Goal: Information Seeking & Learning: Learn about a topic

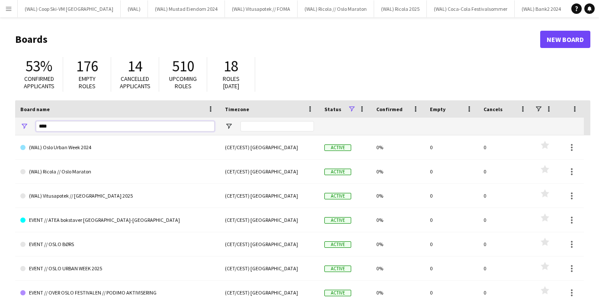
click at [107, 126] on input "****" at bounding box center [125, 126] width 179 height 10
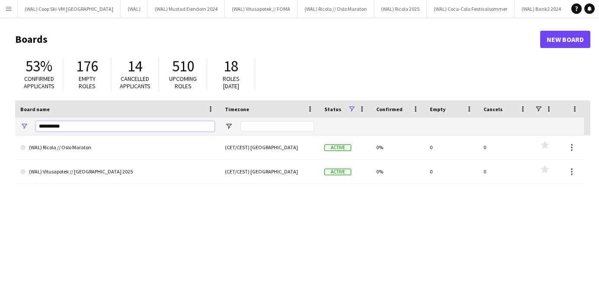
click at [82, 125] on input "**********" at bounding box center [125, 126] width 179 height 10
drag, startPoint x: 79, startPoint y: 126, endPoint x: 35, endPoint y: 129, distance: 43.4
click at [35, 129] on div "**********" at bounding box center [117, 126] width 205 height 17
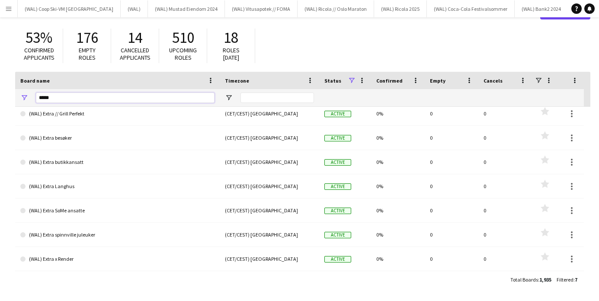
scroll to position [29, 0]
click at [83, 96] on input "*****" at bounding box center [125, 98] width 179 height 10
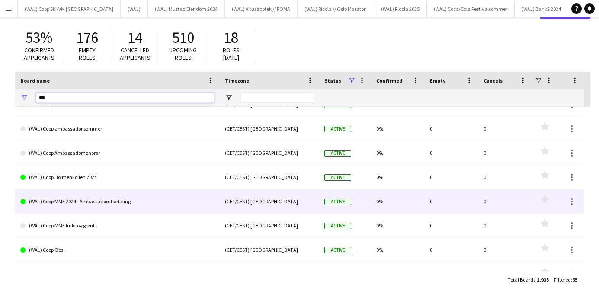
scroll to position [0, 0]
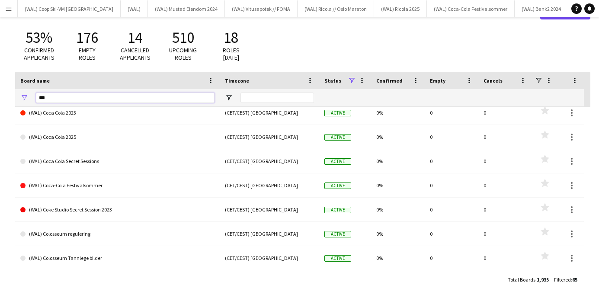
click at [69, 98] on input "***" at bounding box center [125, 98] width 179 height 10
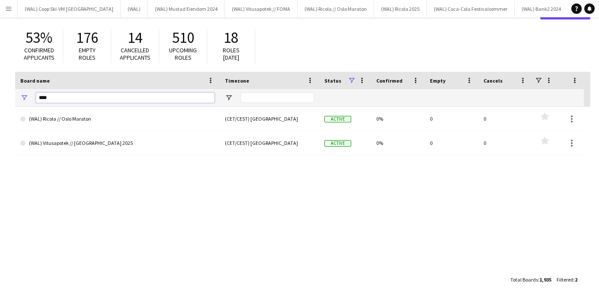
click at [102, 93] on input "****" at bounding box center [125, 98] width 179 height 10
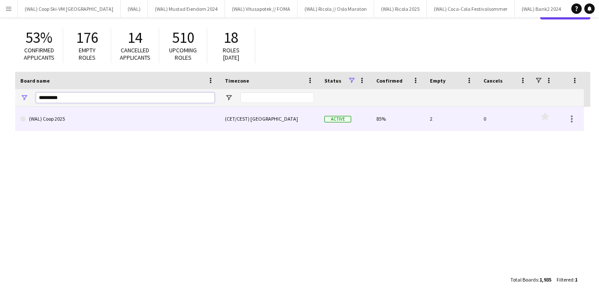
type input "*********"
click at [71, 117] on link "(WAL) Coop 2025" at bounding box center [117, 119] width 194 height 24
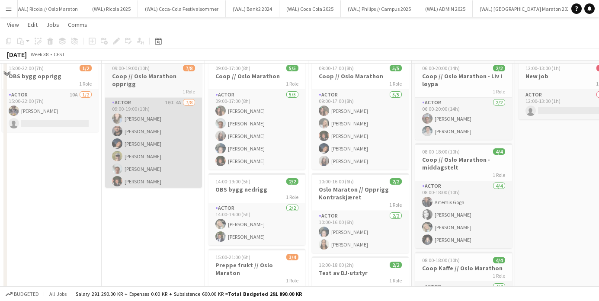
scroll to position [55, 0]
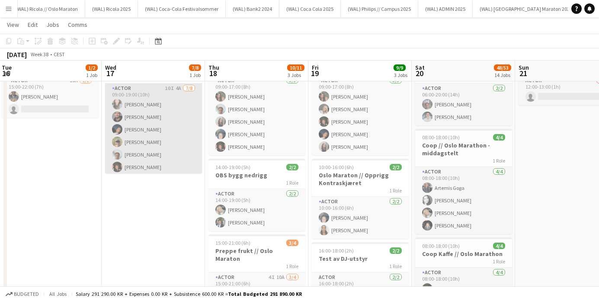
click at [170, 139] on app-card-role "Actor 10I 4A [DATE] 09:00-19:00 (10h) [PERSON_NAME] [PERSON_NAME] [PERSON_NAME]…" at bounding box center [153, 142] width 97 height 117
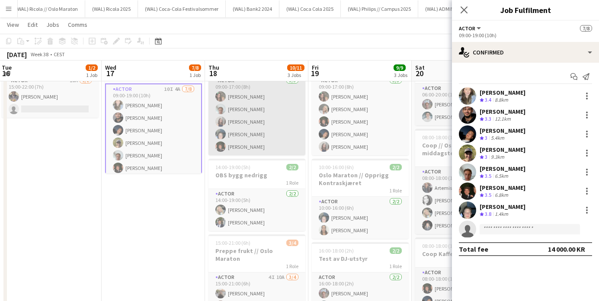
click at [251, 124] on app-card-role "Actor [DATE] 09:00-17:00 (8h) [PERSON_NAME] [PERSON_NAME] [PERSON_NAME]" at bounding box center [257, 116] width 97 height 80
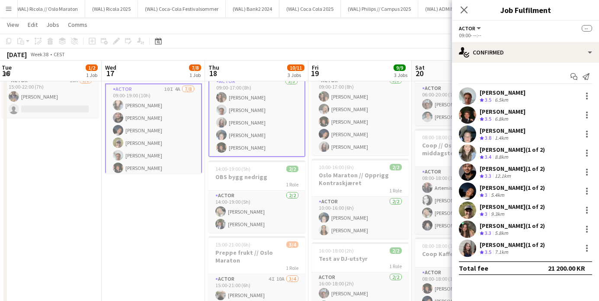
drag, startPoint x: 255, startPoint y: 197, endPoint x: 278, endPoint y: 181, distance: 27.9
click at [255, 197] on app-card-role "Actor [DATE] 14:00-19:00 (5h) [PERSON_NAME] [PERSON_NAME]" at bounding box center [257, 212] width 97 height 42
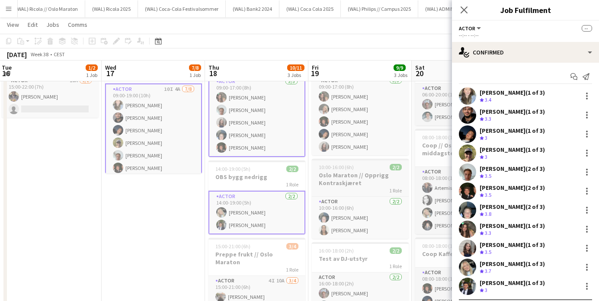
drag, startPoint x: 344, startPoint y: 128, endPoint x: 344, endPoint y: 163, distance: 35.1
click at [344, 128] on app-card-role "Actor [DATE] 09:00-17:00 (8h) [PERSON_NAME] [PERSON_NAME] [PERSON_NAME]" at bounding box center [360, 116] width 97 height 80
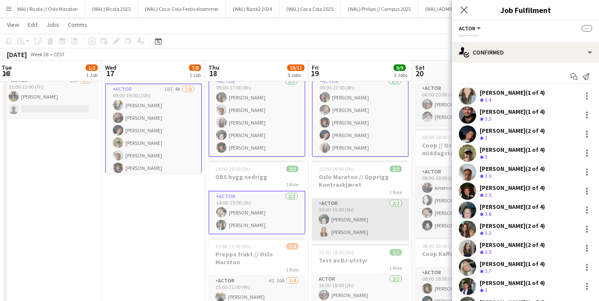
click at [347, 212] on app-card-role "Actor [DATE] 10:00-16:00 (6h) [PERSON_NAME]" at bounding box center [360, 220] width 97 height 42
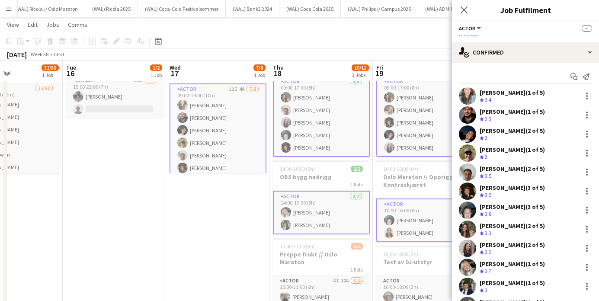
drag, startPoint x: 161, startPoint y: 243, endPoint x: 195, endPoint y: 219, distance: 41.5
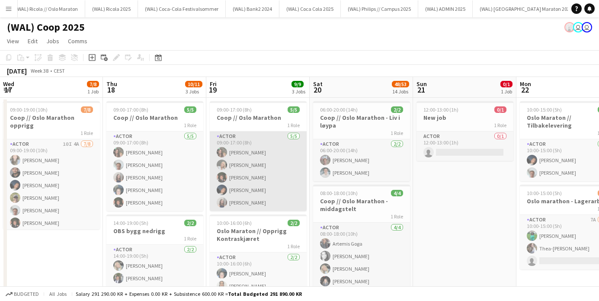
scroll to position [0, 0]
click at [271, 140] on app-card-role "Actor [DATE] 09:00-17:00 (8h) [PERSON_NAME] [PERSON_NAME] [PERSON_NAME]" at bounding box center [258, 172] width 97 height 80
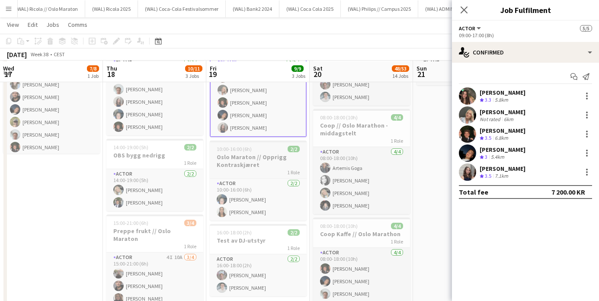
scroll to position [77, 0]
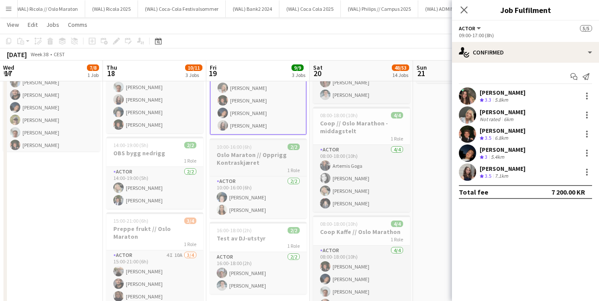
click at [283, 164] on h3 "Oslo Maraton // Opprigg Kontraskjæret" at bounding box center [258, 159] width 97 height 16
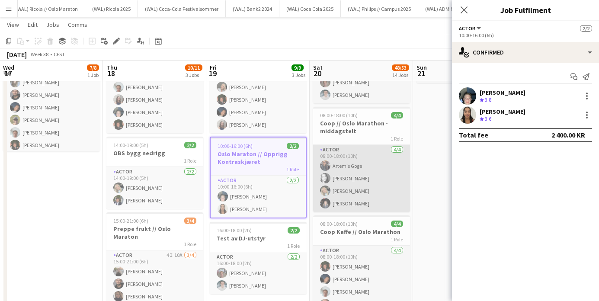
click at [383, 163] on app-card-role "Actor [DATE] 08:00-18:00 (10h) [PERSON_NAME] [PERSON_NAME] [PERSON_NAME]" at bounding box center [361, 178] width 97 height 67
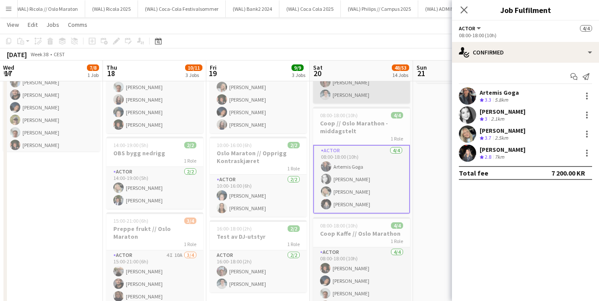
click at [386, 96] on app-card-role "Actor [DATE] 06:00-20:00 (14h) [PERSON_NAME] [PERSON_NAME]" at bounding box center [361, 82] width 97 height 42
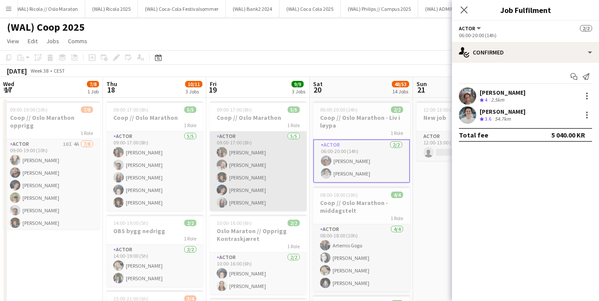
scroll to position [0, 0]
click at [273, 155] on app-card-role "Actor [DATE] 09:00-17:00 (8h) [PERSON_NAME] [PERSON_NAME] [PERSON_NAME]" at bounding box center [258, 172] width 97 height 80
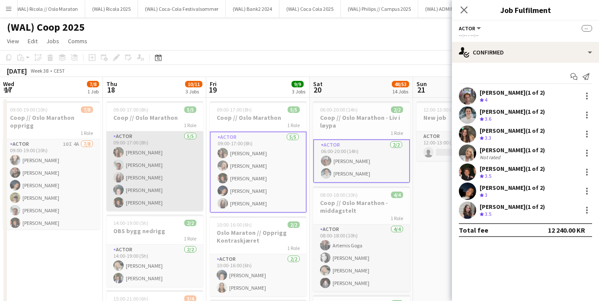
click at [145, 153] on app-card-role "Actor [DATE] 09:00-17:00 (8h) [PERSON_NAME] [PERSON_NAME] [PERSON_NAME]" at bounding box center [154, 172] width 97 height 80
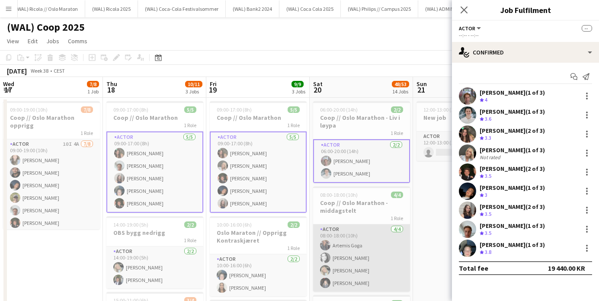
click at [377, 248] on app-card-role "Actor [DATE] 08:00-18:00 (10h) [PERSON_NAME] [PERSON_NAME] [PERSON_NAME]" at bounding box center [361, 258] width 97 height 67
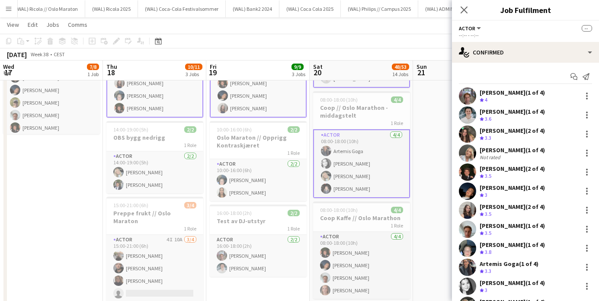
scroll to position [95, 0]
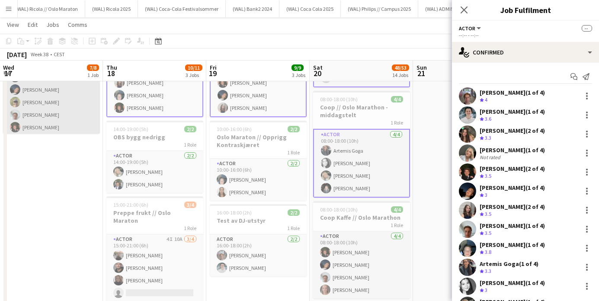
click at [63, 106] on app-card-role "Actor 10I 4A [DATE] 09:00-19:00 (10h) [PERSON_NAME] [PERSON_NAME] [PERSON_NAME]…" at bounding box center [51, 102] width 97 height 117
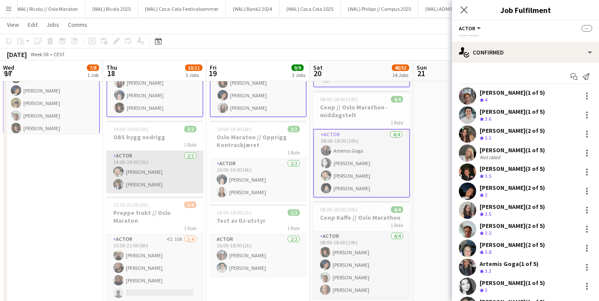
click at [184, 169] on app-card-role "Actor [DATE] 14:00-19:00 (5h) [PERSON_NAME] [PERSON_NAME]" at bounding box center [154, 172] width 97 height 42
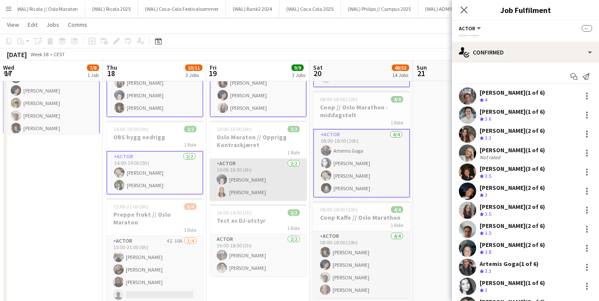
click at [271, 167] on app-card-role "Actor [DATE] 10:00-16:00 (6h) [PERSON_NAME]" at bounding box center [258, 180] width 97 height 42
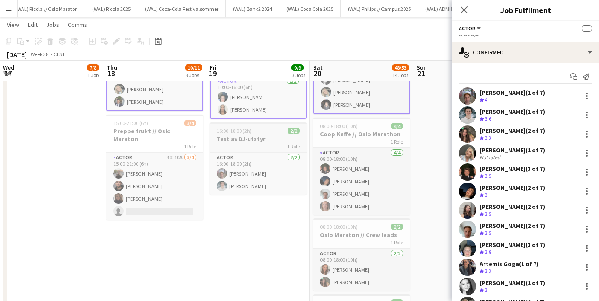
scroll to position [185, 0]
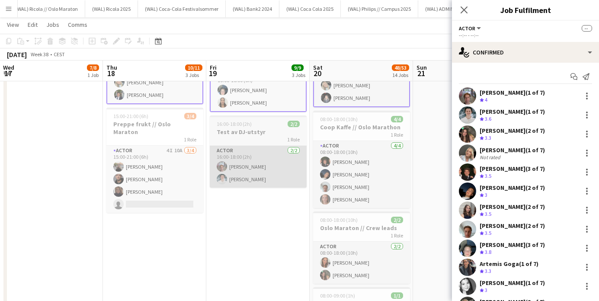
drag, startPoint x: 177, startPoint y: 180, endPoint x: 258, endPoint y: 171, distance: 82.4
click at [177, 180] on app-card-role "Actor 4I 10A [DATE] 15:00-21:00 (6h) [PERSON_NAME] [PERSON_NAME] single-neutral…" at bounding box center [154, 179] width 97 height 67
click at [271, 168] on app-card-role "Actor [DATE] 16:00-18:00 (2h) [PERSON_NAME] [PERSON_NAME]" at bounding box center [258, 167] width 97 height 42
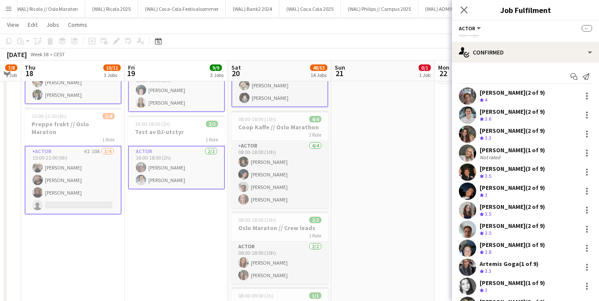
scroll to position [0, 297]
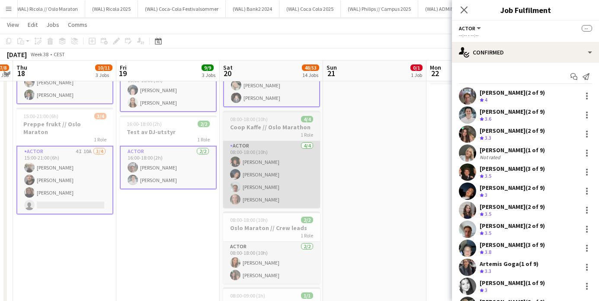
click at [300, 164] on app-card-role "Actor [DATE] 08:00-18:00 (10h) [PERSON_NAME] [PERSON_NAME]" at bounding box center [271, 174] width 97 height 67
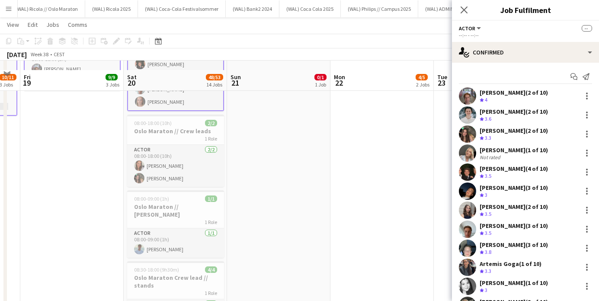
scroll to position [328, 0]
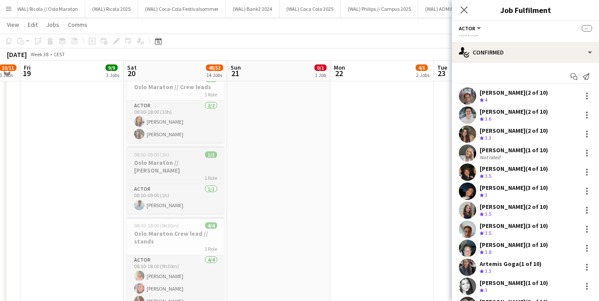
drag, startPoint x: 196, startPoint y: 129, endPoint x: 192, endPoint y: 149, distance: 20.3
click at [196, 129] on app-card-role "Actor [DATE] 08:00-18:00 (10h) [PERSON_NAME] [PERSON_NAME]" at bounding box center [175, 122] width 97 height 42
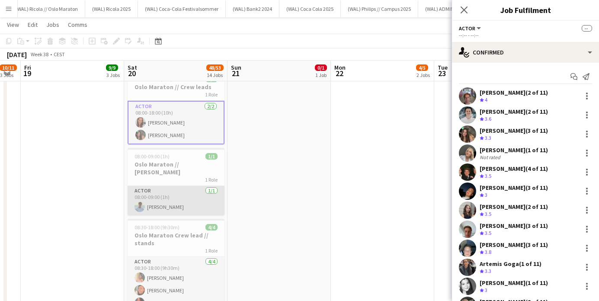
drag, startPoint x: 182, startPoint y: 184, endPoint x: 185, endPoint y: 189, distance: 5.4
click at [183, 186] on app-card-role "Actor [DATE] 08:00-09:00 (1h) [PERSON_NAME]" at bounding box center [176, 200] width 97 height 29
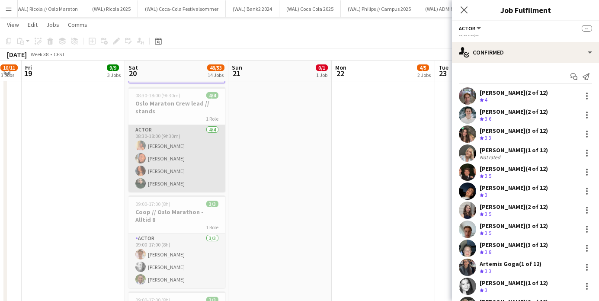
drag, startPoint x: 190, startPoint y: 127, endPoint x: 187, endPoint y: 151, distance: 23.5
click at [190, 127] on app-card-role "Actor [DATE] 08:30-18:00 (9h30m) [PERSON_NAME] Booni [PERSON_NAME] [PERSON_NAME]" at bounding box center [177, 158] width 97 height 67
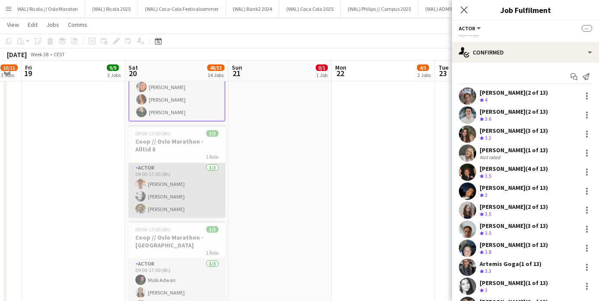
click at [189, 163] on app-card-role "Actor [DATE] 09:00-17:00 (8h) [PERSON_NAME] [PERSON_NAME] Shire" at bounding box center [177, 190] width 97 height 55
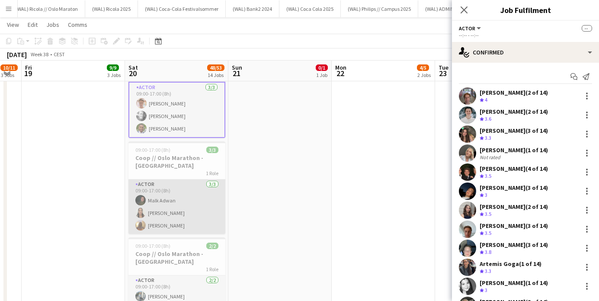
click at [190, 180] on app-card-role "Actor [DATE] 09:00-17:00 (8h) [PERSON_NAME] [PERSON_NAME] [PERSON_NAME]" at bounding box center [177, 207] width 97 height 55
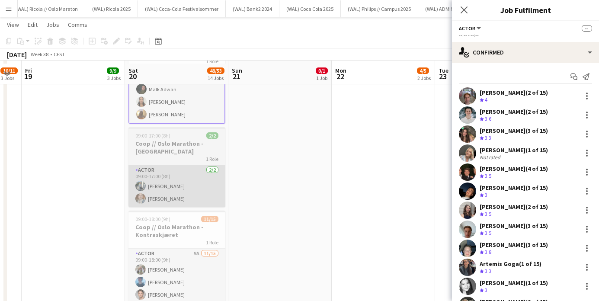
scroll to position [731, 0]
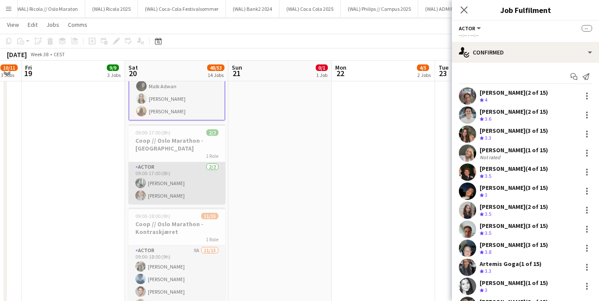
click at [185, 162] on app-card-role "Actor [DATE] 09:00-17:00 (8h) [PERSON_NAME] [PERSON_NAME]" at bounding box center [177, 183] width 97 height 42
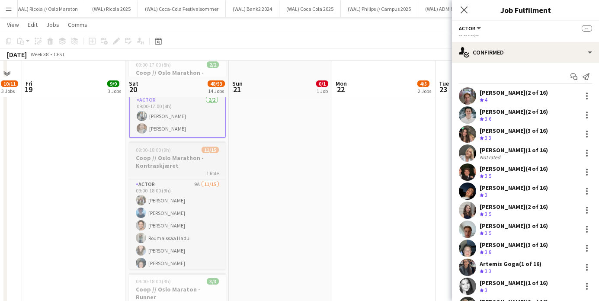
scroll to position [816, 0]
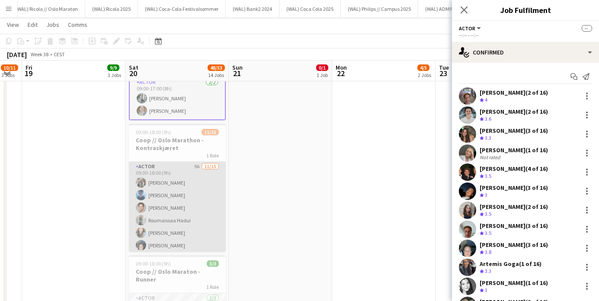
click at [182, 162] on app-card-role "Actor 9A [DATE] 09:00-18:00 (9h) [PERSON_NAME] [PERSON_NAME] Roumaissaa [PERSON…" at bounding box center [177, 264] width 97 height 205
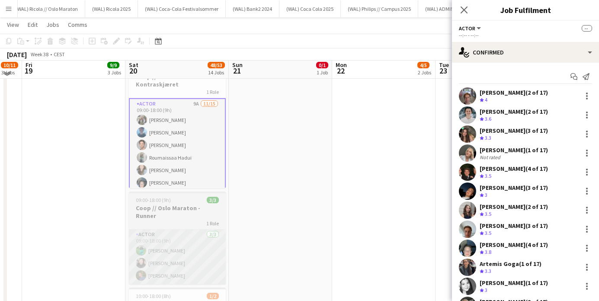
scroll to position [880, 0]
click at [206, 229] on app-card-role "Actor [DATE] 09:00-18:00 (9h) [PERSON_NAME] [PERSON_NAME]" at bounding box center [177, 256] width 97 height 55
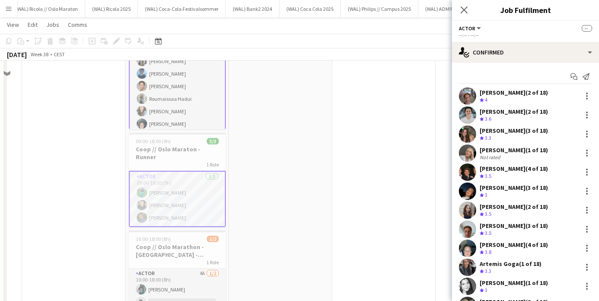
scroll to position [1009, 0]
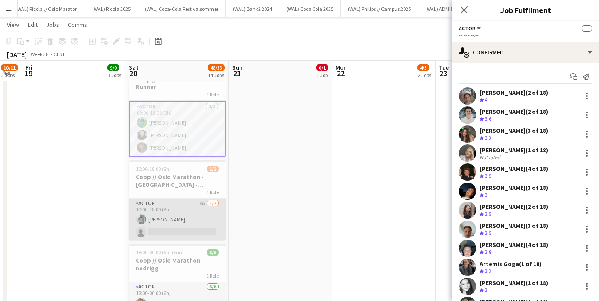
drag, startPoint x: 184, startPoint y: 177, endPoint x: 189, endPoint y: 206, distance: 29.0
click at [185, 199] on app-card-role "Actor 4A [DATE] 10:00-18:00 (8h) [PERSON_NAME] single-neutral-actions" at bounding box center [177, 220] width 97 height 42
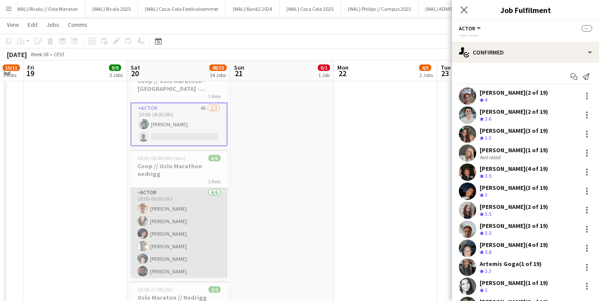
click at [186, 188] on app-card-role "Actor [DATE] 18:00-00:00 (6h) [PERSON_NAME] [PERSON_NAME] [PERSON_NAME] [PERSON…" at bounding box center [179, 234] width 97 height 92
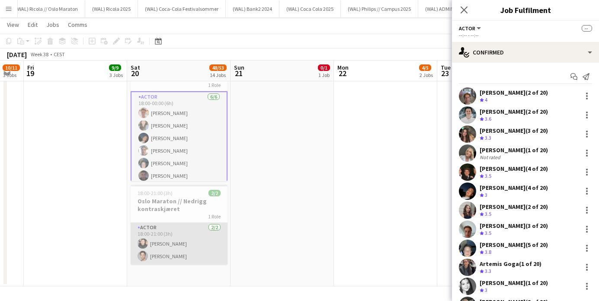
click at [187, 223] on app-card-role "Actor [DATE] 18:00-21:00 (3h) [PERSON_NAME]" at bounding box center [179, 244] width 97 height 42
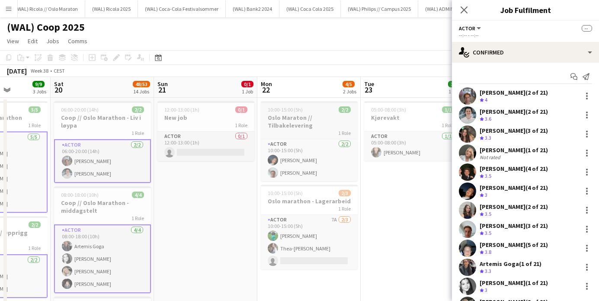
scroll to position [0, 261]
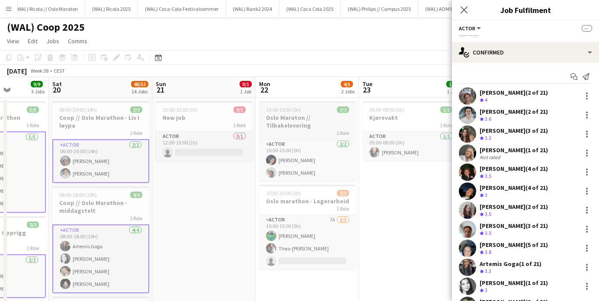
click at [324, 125] on h3 "Oslo Maraton // Tilbakelevering" at bounding box center [307, 122] width 97 height 16
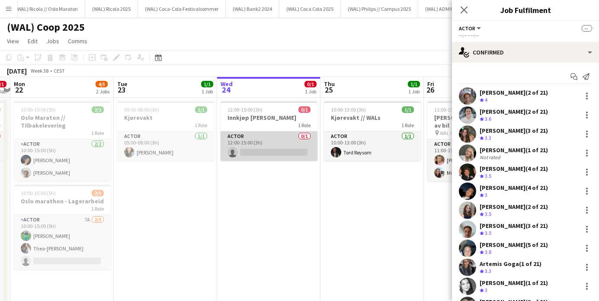
scroll to position [0, 309]
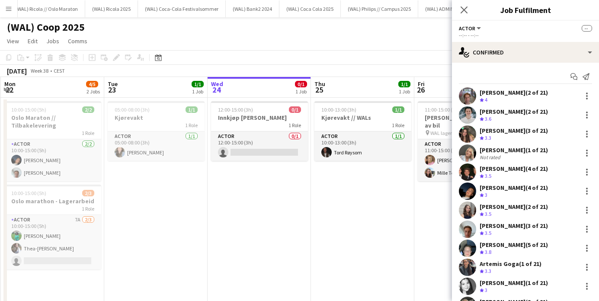
drag, startPoint x: 57, startPoint y: 193, endPoint x: 80, endPoint y: 184, distance: 24.3
click at [57, 193] on div "10:00-15:00 (5h) 2/3" at bounding box center [52, 193] width 97 height 6
click at [158, 119] on h3 "Kjørevakt" at bounding box center [156, 118] width 97 height 8
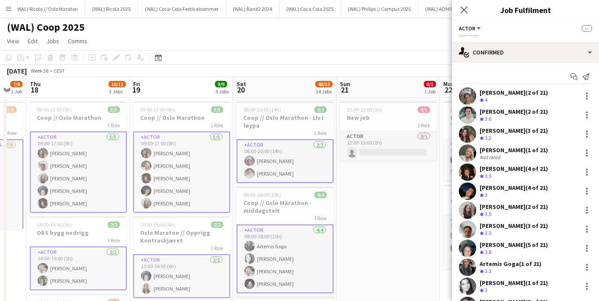
scroll to position [0, 179]
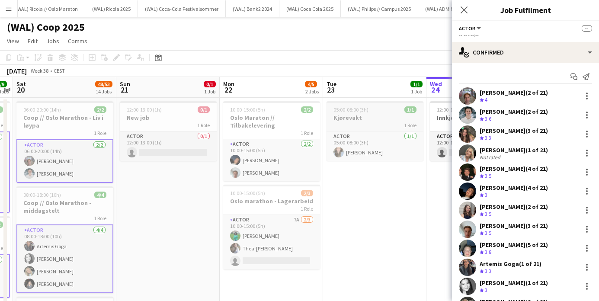
click at [379, 120] on h3 "Kjørevakt" at bounding box center [375, 118] width 97 height 8
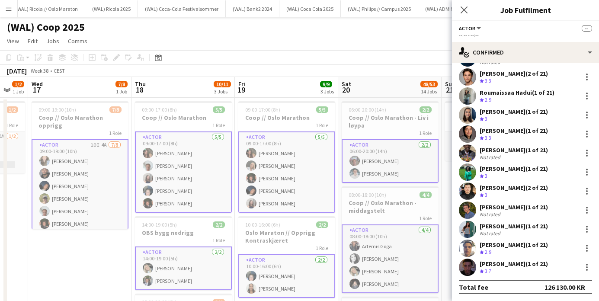
drag, startPoint x: 110, startPoint y: 246, endPoint x: 131, endPoint y: 238, distance: 23.3
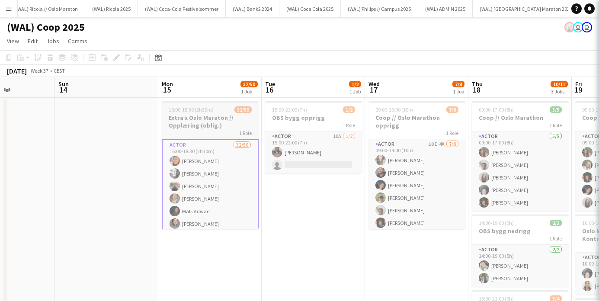
click at [225, 117] on h3 "Extra x Oslo Maraton // Opplæring (oblig.)" at bounding box center [210, 122] width 97 height 16
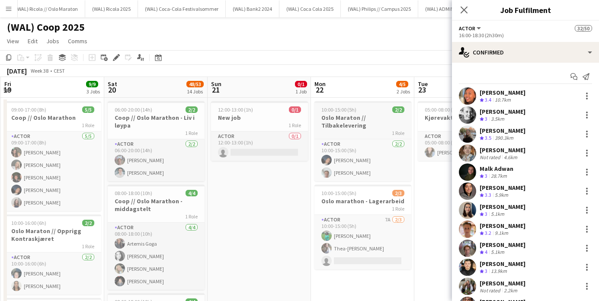
click at [386, 120] on h3 "Oslo Maraton // Tilbakelevering" at bounding box center [363, 122] width 97 height 16
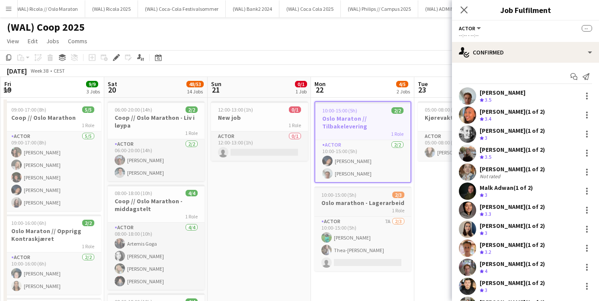
click at [357, 213] on app-job-card "10:00-15:00 (5h) 2/3 Oslo marathon - Lagerarbeid 1 Role Actor 7A [DATE] 10:00-1…" at bounding box center [363, 229] width 97 height 85
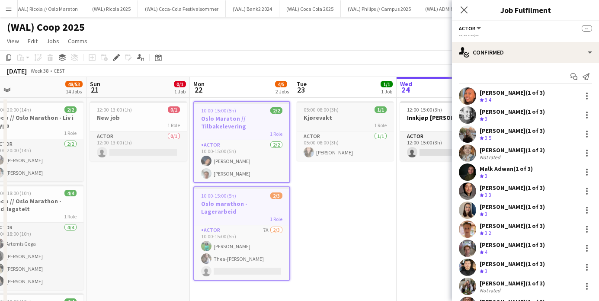
click at [350, 116] on h3 "Kjørevakt" at bounding box center [345, 118] width 97 height 8
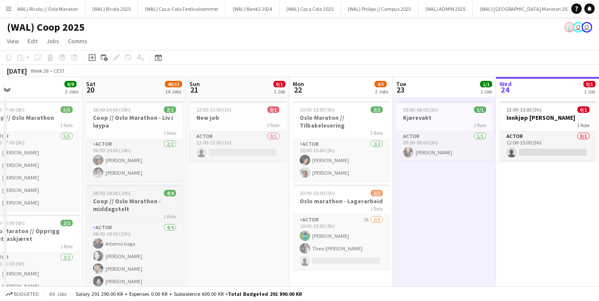
scroll to position [0, 218]
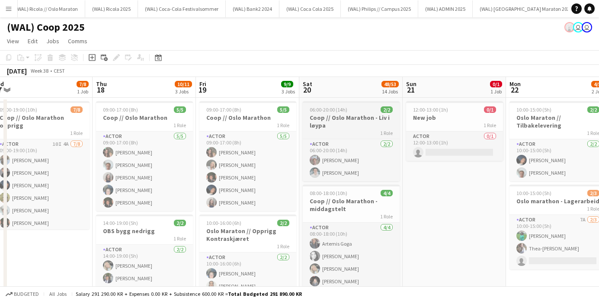
click at [358, 110] on div "06:00-20:00 (14h) 2/2" at bounding box center [351, 109] width 97 height 6
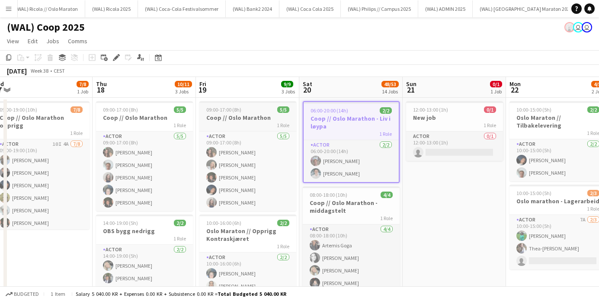
click at [263, 107] on div "09:00-17:00 (8h) 5/5" at bounding box center [248, 109] width 97 height 6
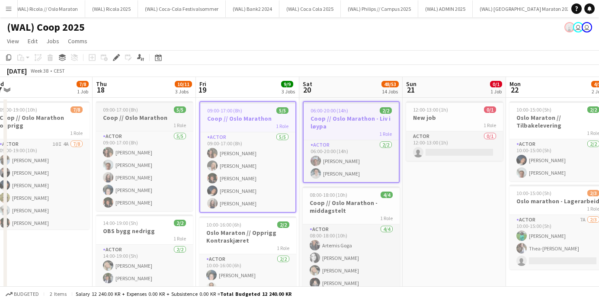
click at [164, 107] on div "09:00-17:00 (8h) 5/5" at bounding box center [144, 109] width 97 height 6
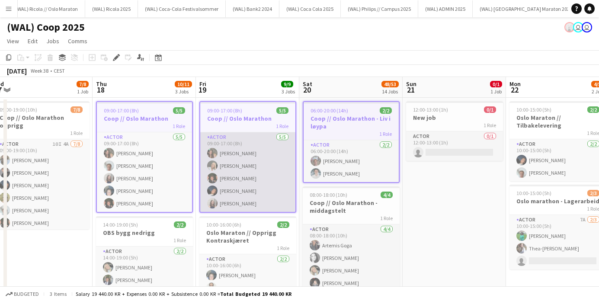
scroll to position [0, 182]
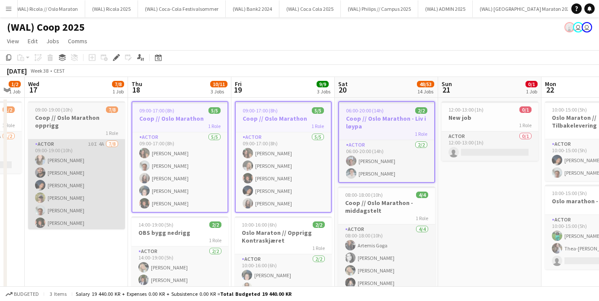
drag, startPoint x: 87, startPoint y: 106, endPoint x: 117, endPoint y: 145, distance: 48.7
click at [88, 107] on div "09:00-19:00 (10h) 7/8" at bounding box center [76, 109] width 97 height 6
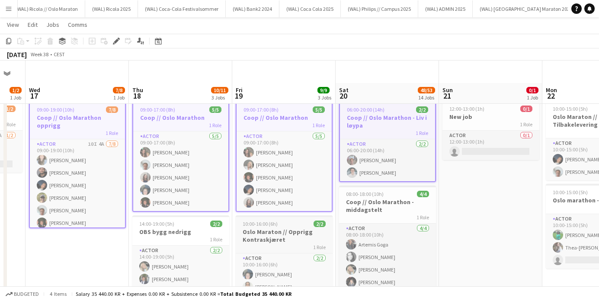
scroll to position [81, 0]
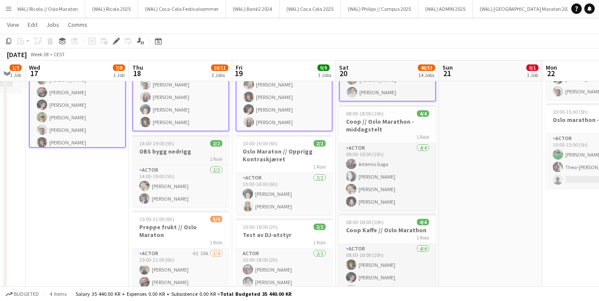
click at [197, 147] on app-job-card "14:00-19:00 (5h) 2/2 OBS bygg nedrigg 1 Role Actor [DATE] 14:00-19:00 (5h) [PER…" at bounding box center [180, 171] width 97 height 72
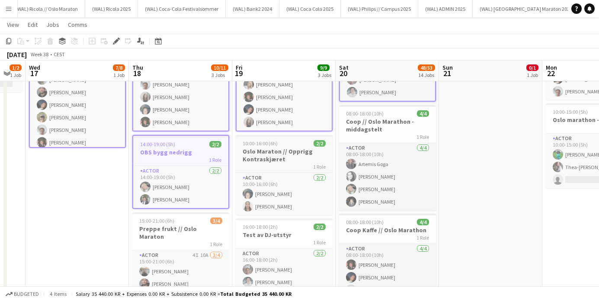
scroll to position [0, 180]
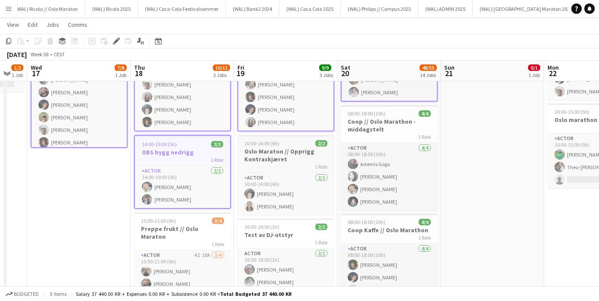
click at [304, 144] on div "10:00-16:00 (6h) 2/2" at bounding box center [286, 143] width 97 height 6
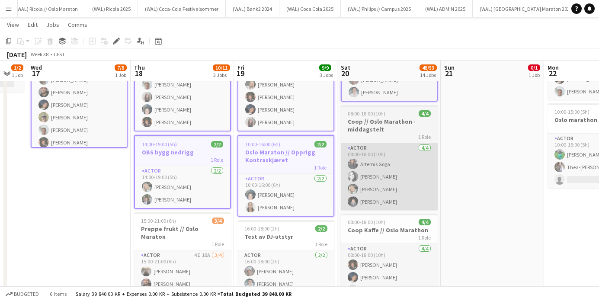
drag, startPoint x: 399, startPoint y: 113, endPoint x: 393, endPoint y: 155, distance: 41.9
click at [399, 113] on div "08:00-18:00 (10h) 4/4" at bounding box center [389, 113] width 97 height 6
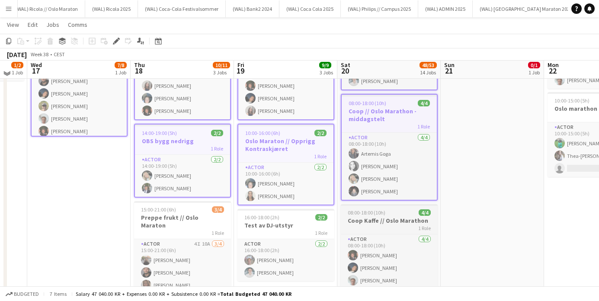
scroll to position [0, 180]
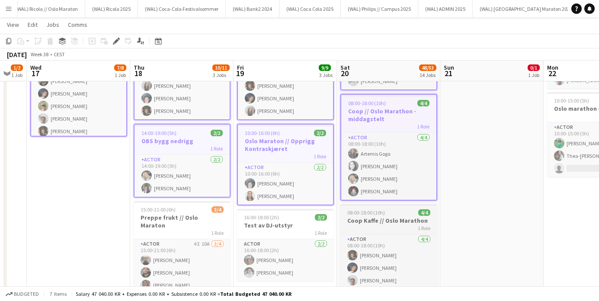
drag, startPoint x: 394, startPoint y: 213, endPoint x: 342, endPoint y: 219, distance: 53.2
click at [394, 213] on div "08:00-18:00 (10h) 4/4" at bounding box center [389, 212] width 97 height 6
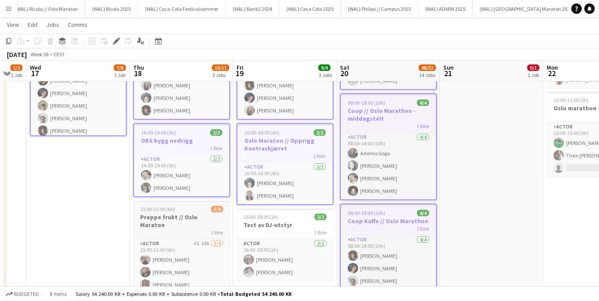
drag, startPoint x: 298, startPoint y: 224, endPoint x: 226, endPoint y: 217, distance: 72.6
click at [298, 224] on h3 "Test av DJ-utstyr" at bounding box center [285, 225] width 97 height 8
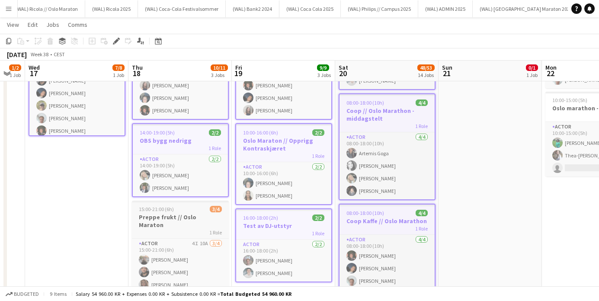
drag, startPoint x: 191, startPoint y: 207, endPoint x: 213, endPoint y: 214, distance: 23.0
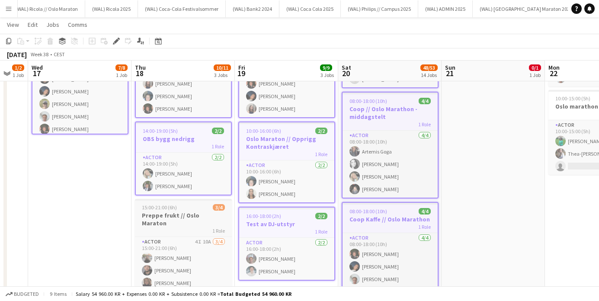
click at [196, 207] on div "15:00-21:00 (6h) 3/4" at bounding box center [183, 207] width 97 height 6
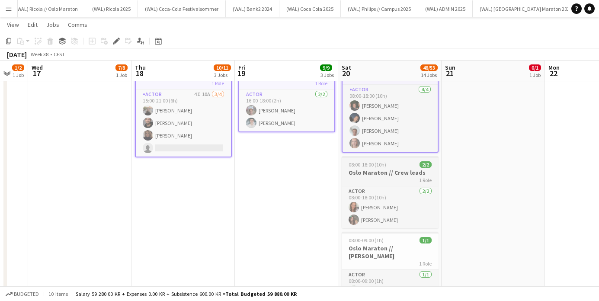
drag, startPoint x: 401, startPoint y: 164, endPoint x: 394, endPoint y: 178, distance: 15.5
click at [401, 164] on div "08:00-18:00 (10h) 2/2" at bounding box center [390, 164] width 97 height 6
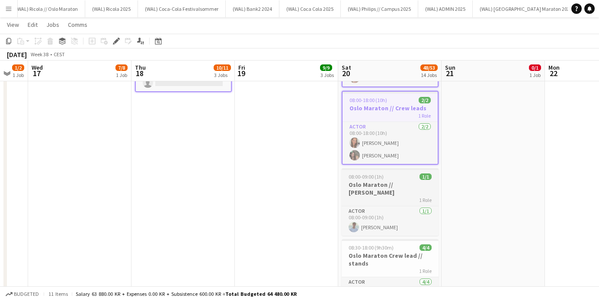
click at [398, 176] on div "08:00-09:00 (1h) 1/1" at bounding box center [390, 177] width 97 height 6
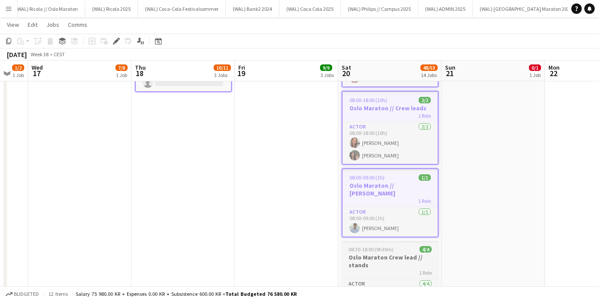
click at [397, 246] on div "08:30-18:00 (9h30m) 4/4" at bounding box center [390, 249] width 97 height 6
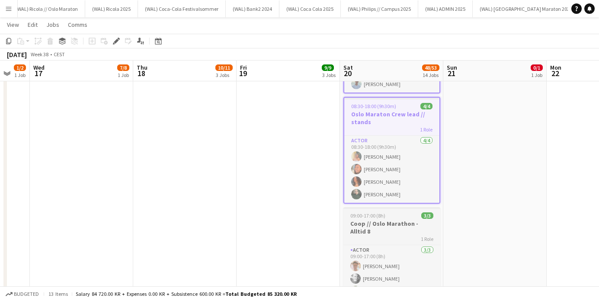
click at [404, 213] on div "09:00-17:00 (8h) 3/3" at bounding box center [392, 216] width 97 height 6
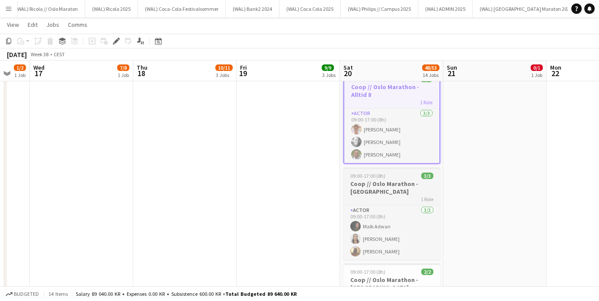
click at [402, 173] on div "09:00-17:00 (8h) 3/3" at bounding box center [392, 176] width 97 height 6
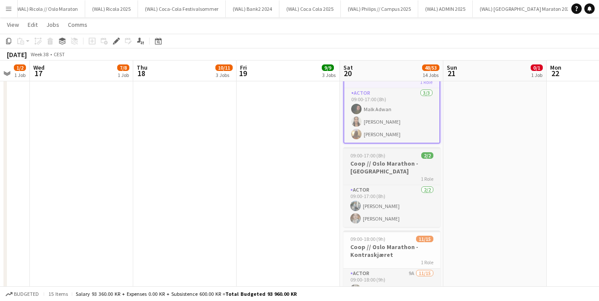
click at [396, 147] on app-job-card "09:00-17:00 (8h) 2/2 Coop // Oslo Marathon - Tine 1 Role Actor [DATE] 09:00-17:…" at bounding box center [392, 187] width 97 height 80
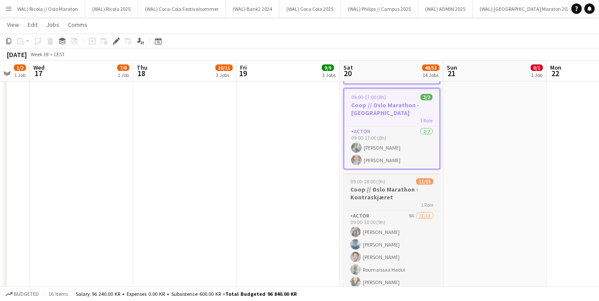
click at [397, 178] on div "09:00-18:00 (9h) 11/15" at bounding box center [392, 181] width 97 height 6
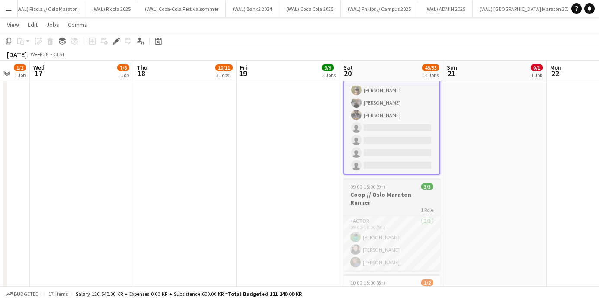
click at [407, 206] on div "1 Role" at bounding box center [392, 209] width 97 height 7
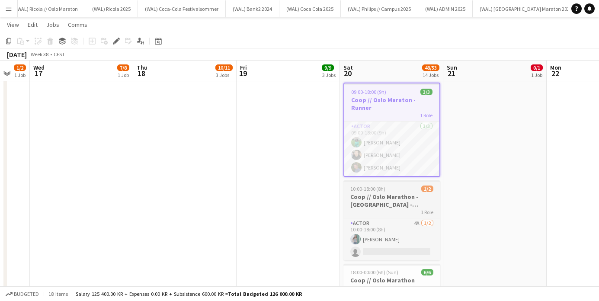
click at [404, 193] on h3 "Coop // Oslo Marathon - [GEOGRAPHIC_DATA] - Standby" at bounding box center [392, 201] width 97 height 16
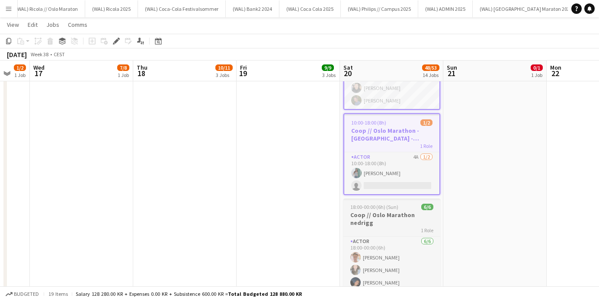
click at [410, 204] on div "18:00-00:00 (6h) (Sun) 6/6" at bounding box center [392, 207] width 97 height 6
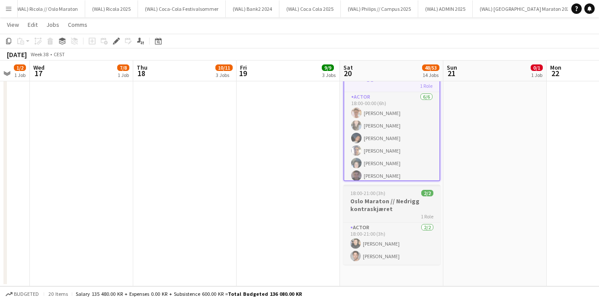
click at [405, 197] on h3 "Oslo Maraton // Nedrigg kontraskjæret" at bounding box center [392, 205] width 97 height 16
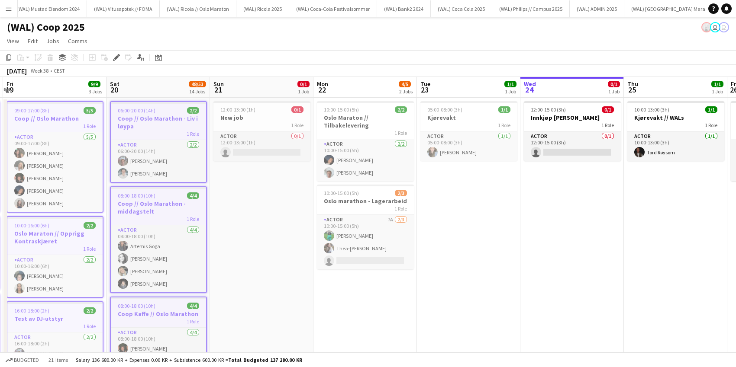
drag, startPoint x: 278, startPoint y: 206, endPoint x: 255, endPoint y: 200, distance: 24.4
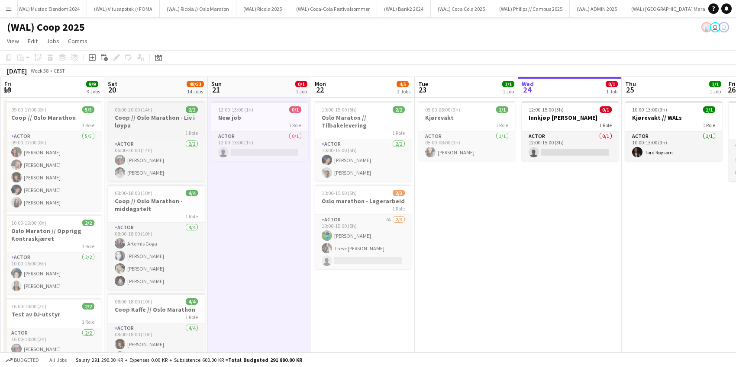
click at [158, 106] on div "06:00-20:00 (14h) 2/2" at bounding box center [156, 109] width 97 height 6
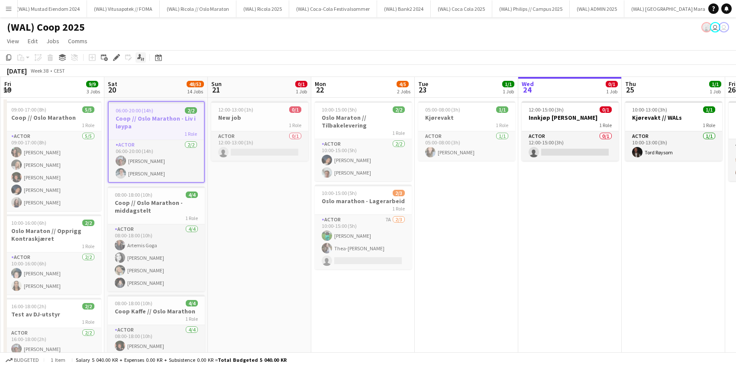
click at [138, 55] on icon "Applicants" at bounding box center [140, 57] width 7 height 7
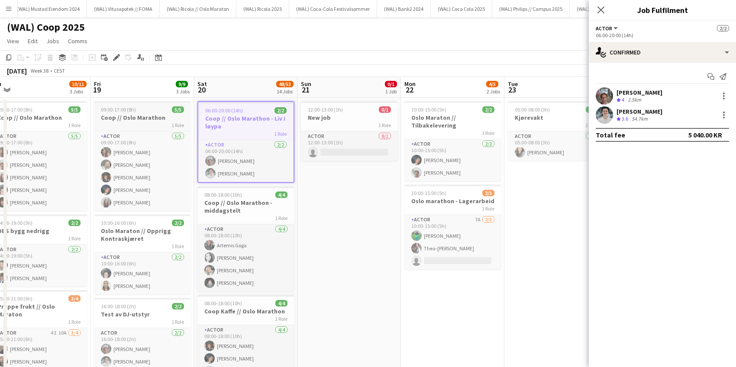
click at [145, 106] on app-job-card "09:00-17:00 (8h) 5/5 Coop // Oslo Marathon 1 Role Actor [DATE] 09:00-17:00 (8h)…" at bounding box center [142, 156] width 97 height 110
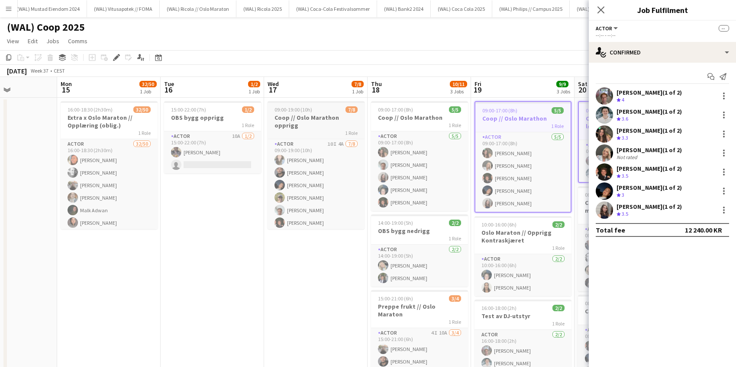
click at [327, 108] on div "09:00-19:00 (10h) 7/8" at bounding box center [315, 109] width 97 height 6
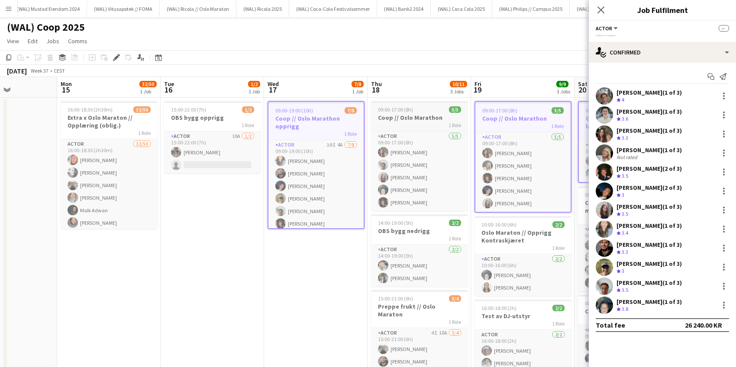
drag, startPoint x: 426, startPoint y: 110, endPoint x: 428, endPoint y: 117, distance: 7.0
click at [426, 110] on div "09:00-17:00 (8h) 5/5" at bounding box center [419, 109] width 97 height 6
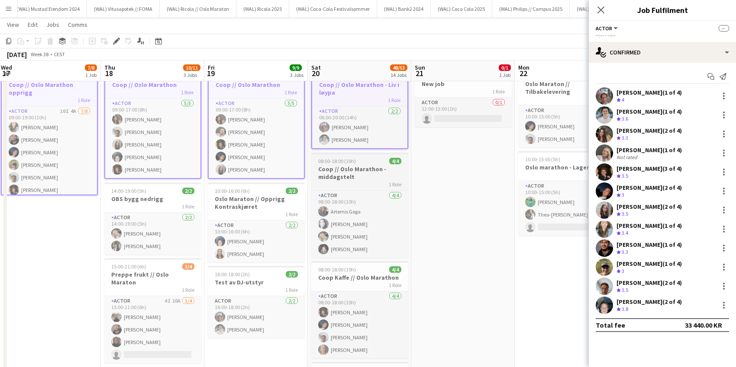
click at [373, 162] on div "08:00-18:00 (10h) 4/4" at bounding box center [359, 161] width 97 height 6
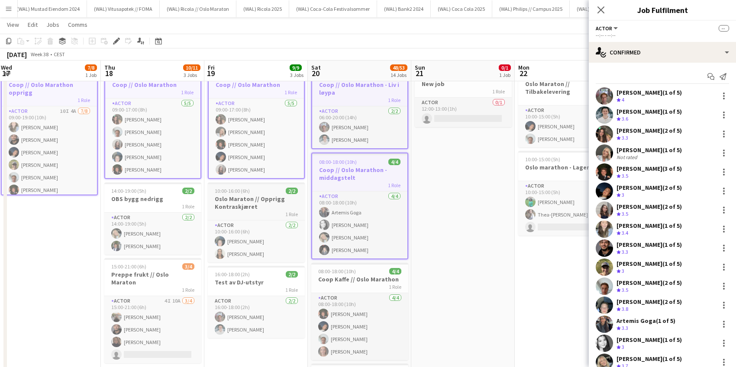
drag, startPoint x: 270, startPoint y: 190, endPoint x: 264, endPoint y: 190, distance: 6.5
click at [269, 190] on div "10:00-16:00 (6h) 2/2" at bounding box center [256, 191] width 97 height 6
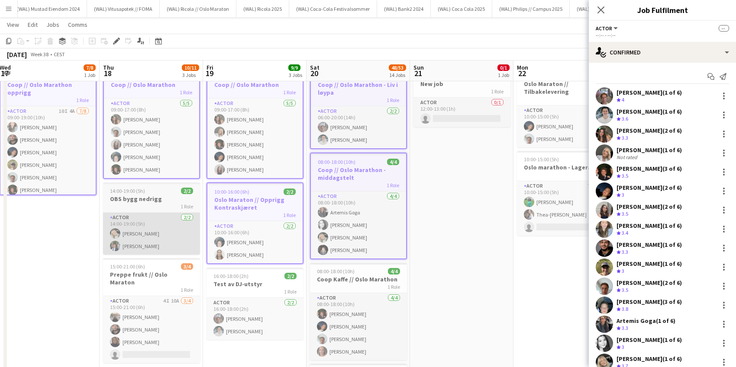
drag, startPoint x: 168, startPoint y: 192, endPoint x: 171, endPoint y: 232, distance: 40.3
click at [169, 192] on div "14:00-19:00 (5h) 2/2" at bounding box center [151, 191] width 97 height 6
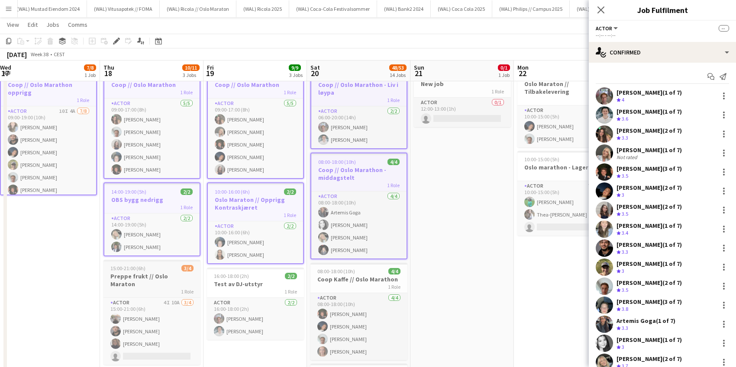
click at [168, 267] on div "15:00-21:00 (6h) 3/4" at bounding box center [151, 268] width 97 height 6
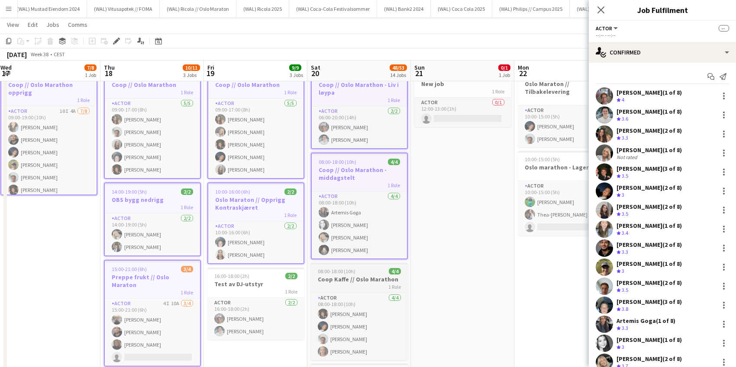
drag, startPoint x: 271, startPoint y: 278, endPoint x: 338, endPoint y: 274, distance: 67.2
click at [273, 278] on div "16:00-18:00 (2h) 2/2" at bounding box center [255, 276] width 97 height 6
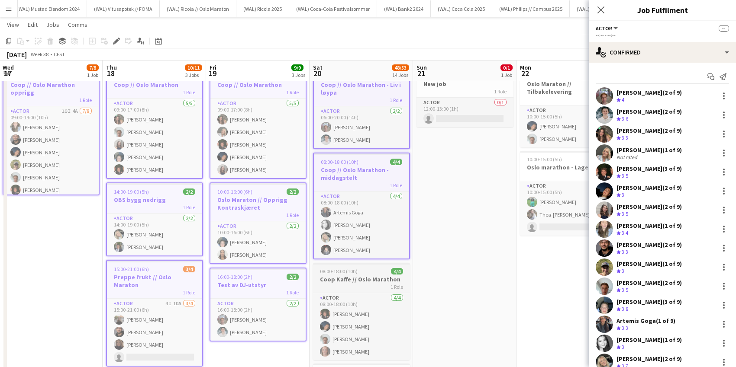
click at [379, 270] on div "08:00-18:00 (10h) 4/4" at bounding box center [361, 271] width 97 height 6
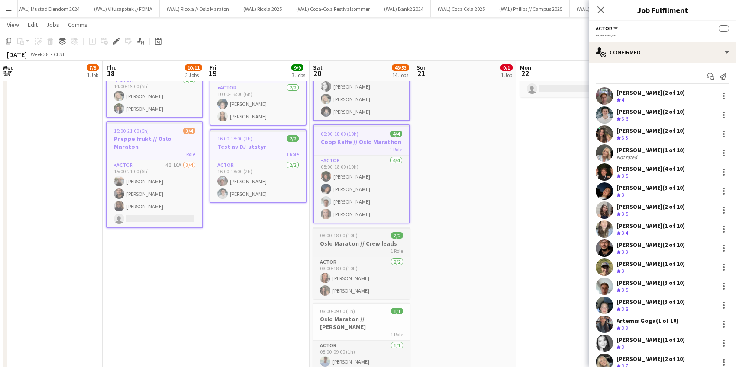
drag, startPoint x: 370, startPoint y: 234, endPoint x: 375, endPoint y: 247, distance: 14.4
click at [371, 235] on div "08:00-18:00 (10h) 2/2" at bounding box center [361, 235] width 97 height 6
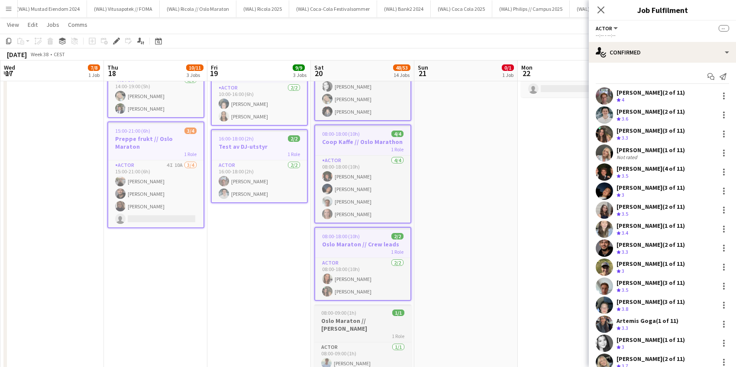
click at [372, 301] on div "08:00-09:00 (1h) 1/1" at bounding box center [362, 313] width 97 height 6
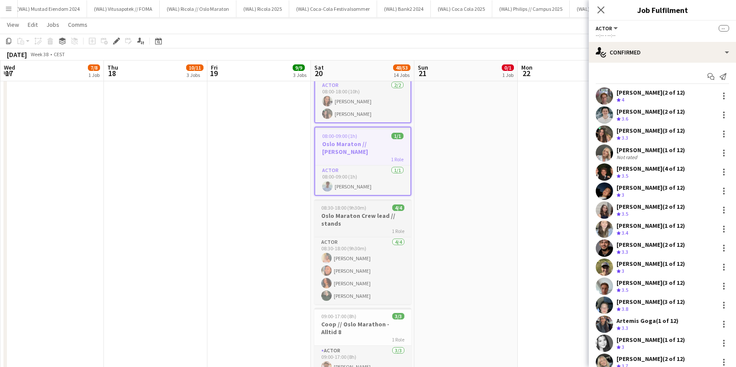
click at [376, 205] on div "08:30-18:00 (9h30m) 4/4" at bounding box center [362, 208] width 97 height 6
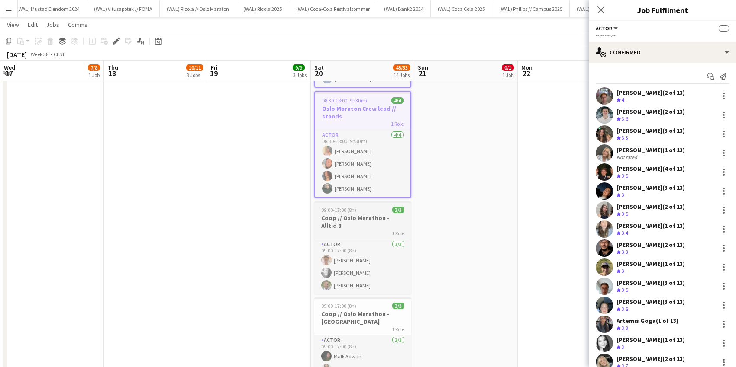
drag, startPoint x: 374, startPoint y: 202, endPoint x: 372, endPoint y: 218, distance: 16.1
click at [374, 207] on div "09:00-17:00 (8h) 3/3" at bounding box center [362, 210] width 97 height 6
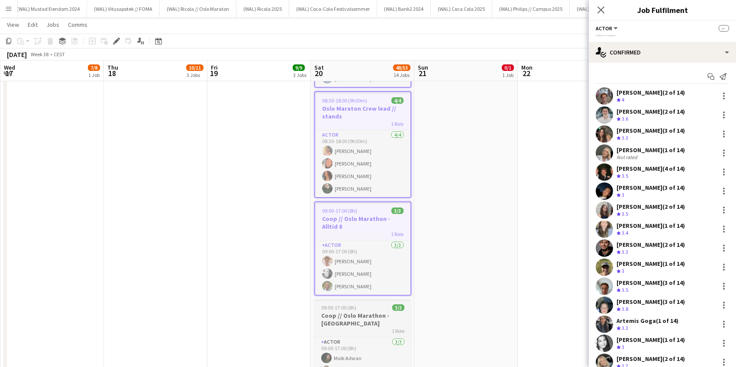
click at [371, 301] on div "09:00-17:00 (8h) 3/3" at bounding box center [362, 308] width 97 height 6
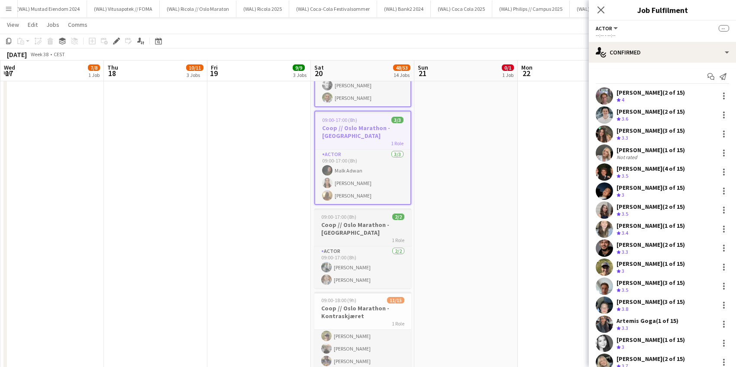
click at [378, 214] on div "09:00-17:00 (8h) 2/2" at bounding box center [362, 217] width 97 height 6
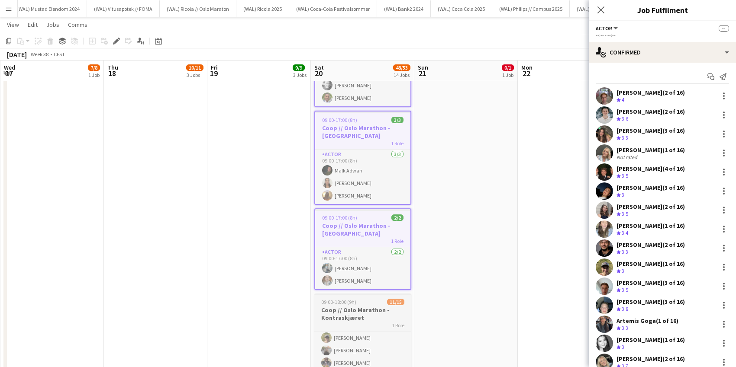
drag, startPoint x: 370, startPoint y: 284, endPoint x: 351, endPoint y: 289, distance: 19.5
click at [370, 299] on div "09:00-18:00 (9h) 11/15" at bounding box center [362, 302] width 97 height 6
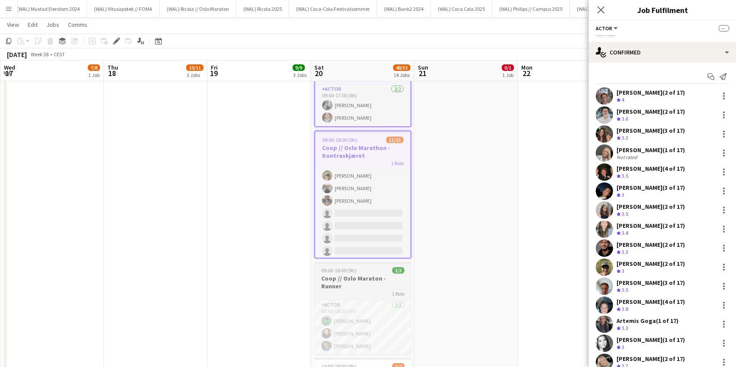
click at [376, 267] on div "09:00-18:00 (9h) 3/3" at bounding box center [362, 270] width 97 height 6
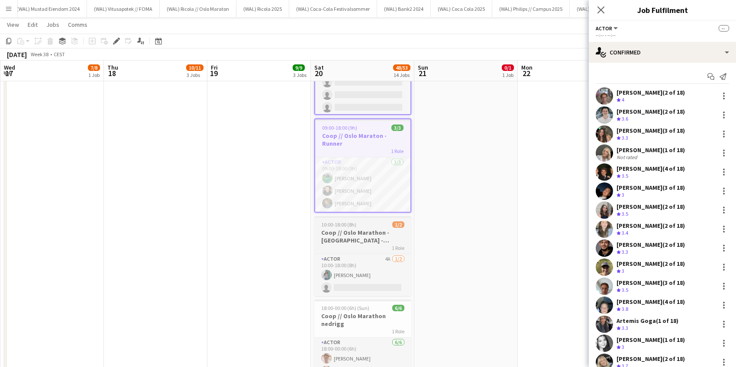
drag, startPoint x: 371, startPoint y: 200, endPoint x: 375, endPoint y: 222, distance: 22.4
click at [371, 222] on div "10:00-18:00 (8h) 1/2" at bounding box center [362, 225] width 97 height 6
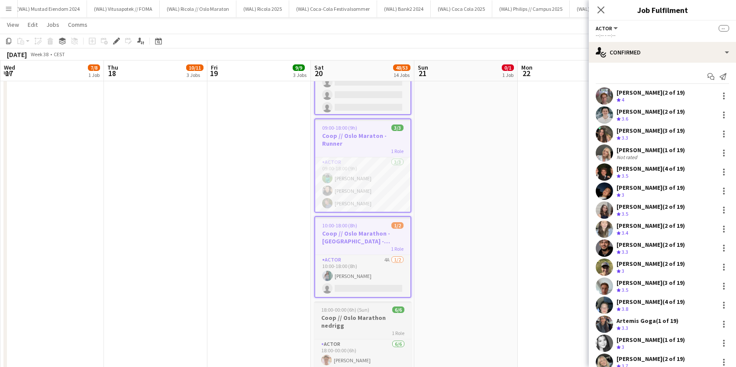
click at [378, 301] on div "18:00-00:00 (6h) (Sun) 6/6" at bounding box center [362, 310] width 97 height 6
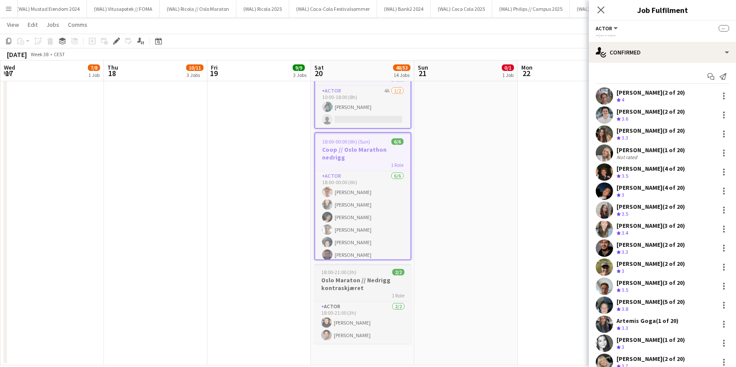
click at [377, 269] on div "18:00-21:00 (3h) 2/2" at bounding box center [362, 272] width 97 height 6
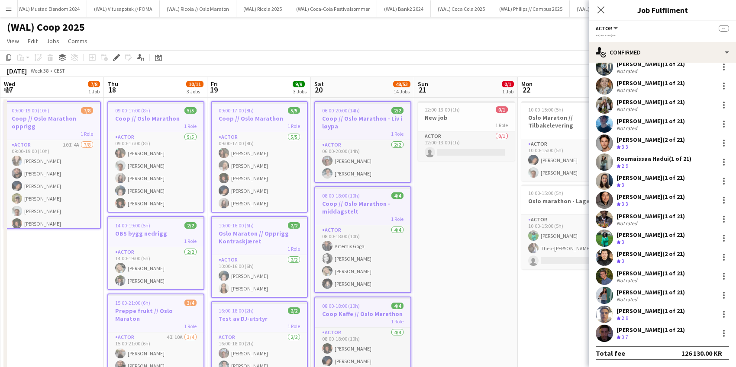
scroll to position [2, 0]
